Goal: Communication & Community: Answer question/provide support

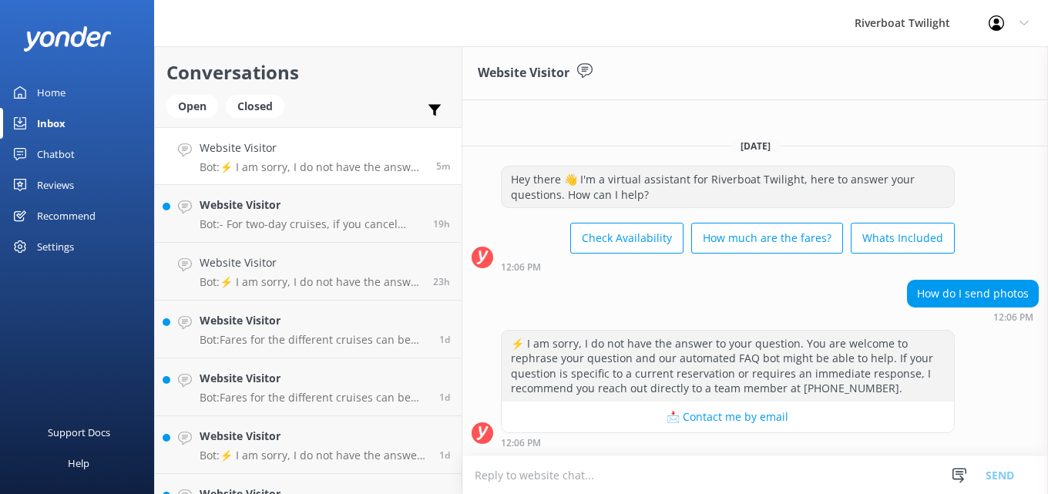
click at [548, 477] on textarea at bounding box center [754, 475] width 585 height 38
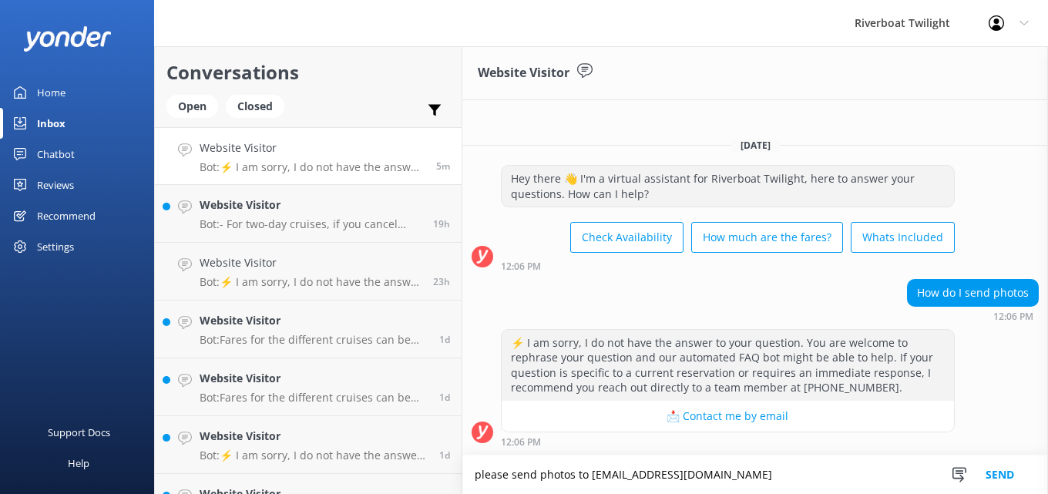
type textarea "please send photos to [EMAIL_ADDRESS][DOMAIN_NAME]"
click at [994, 473] on button "Send" at bounding box center [1000, 474] width 58 height 39
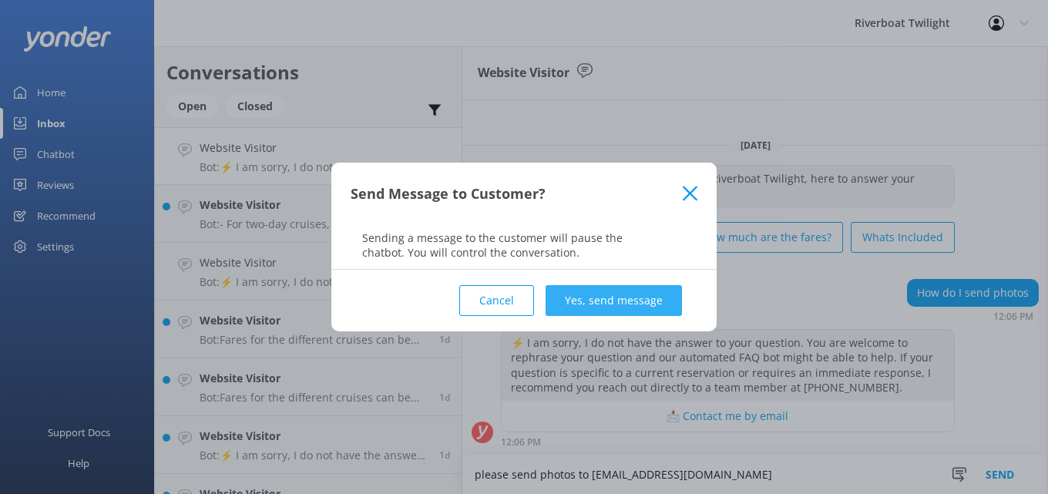
click at [638, 293] on button "Yes, send message" at bounding box center [613, 300] width 136 height 31
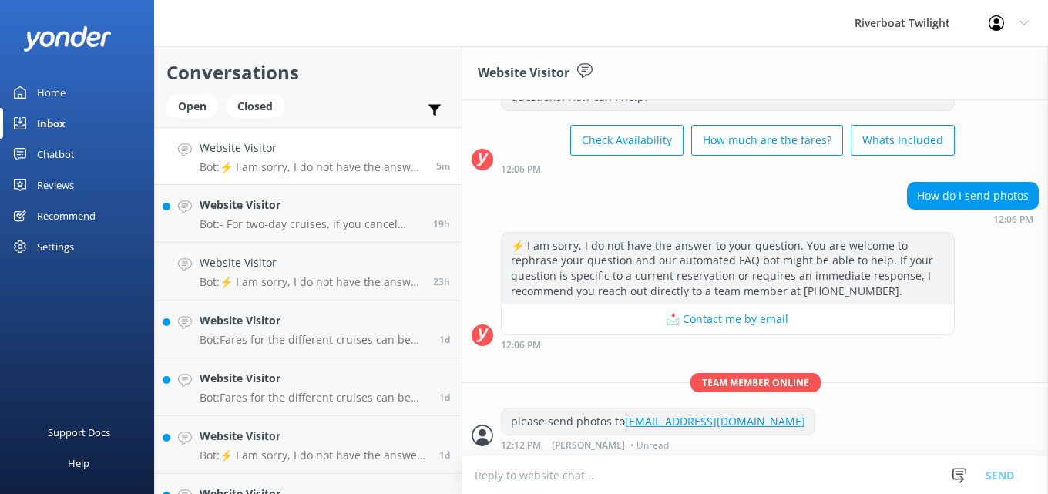
scroll to position [75, 0]
